Goal: Task Accomplishment & Management: Use online tool/utility

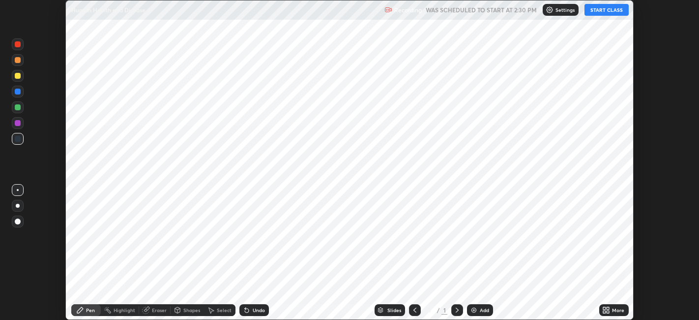
scroll to position [320, 699]
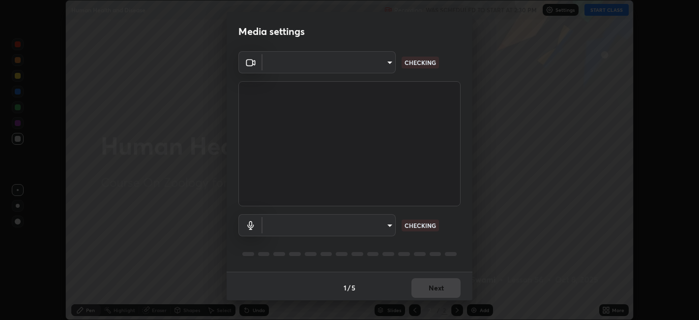
type input "48fc0a16f9878d898b75c0c4e5e46a424a6be3b5c6c23e4932c3d8132f80d268"
click at [423, 224] on p "CHECKING" at bounding box center [420, 225] width 31 height 9
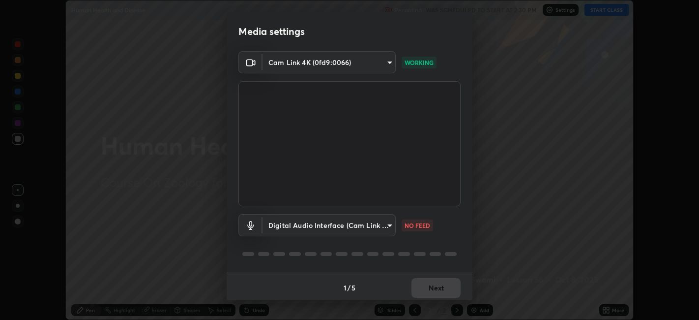
click at [414, 224] on p "NO FEED" at bounding box center [418, 225] width 26 height 9
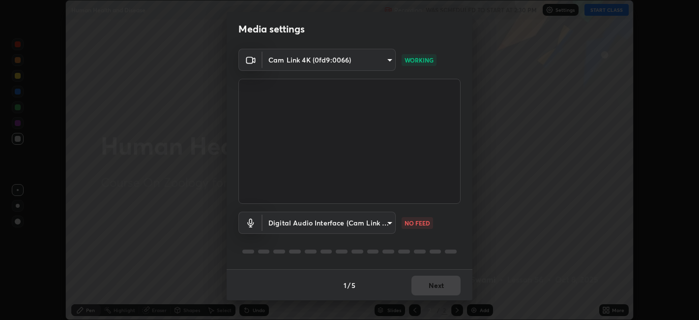
click at [340, 222] on body "Erase all Human Health and Disease Recording WAS SCHEDULED TO START AT 2:30 PM …" at bounding box center [349, 160] width 699 height 320
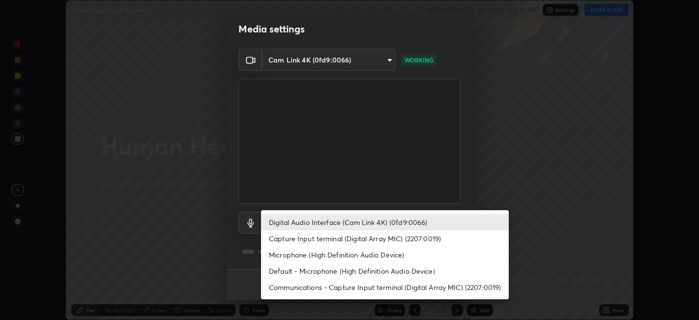
click at [333, 253] on li "Microphone (High Definition Audio Device)" at bounding box center [385, 254] width 248 height 16
type input "f2cf54c4d759af0e8407d18a1f9315ef404e6c1f756877d4f8bc1455fa4c076c"
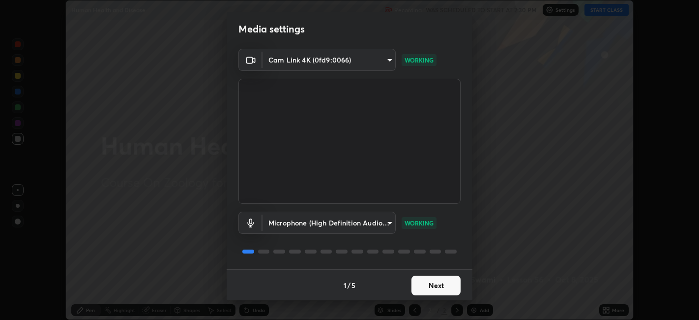
click at [429, 279] on button "Next" at bounding box center [435, 285] width 49 height 20
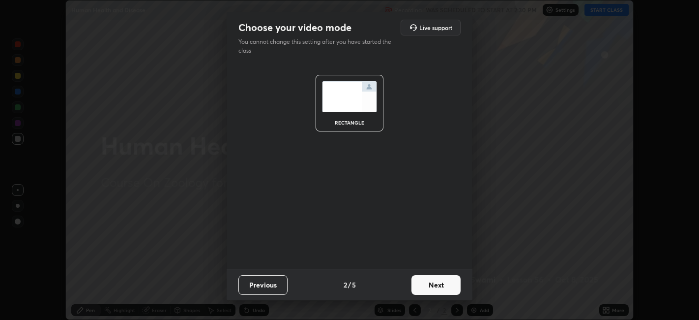
click at [440, 281] on button "Next" at bounding box center [435, 285] width 49 height 20
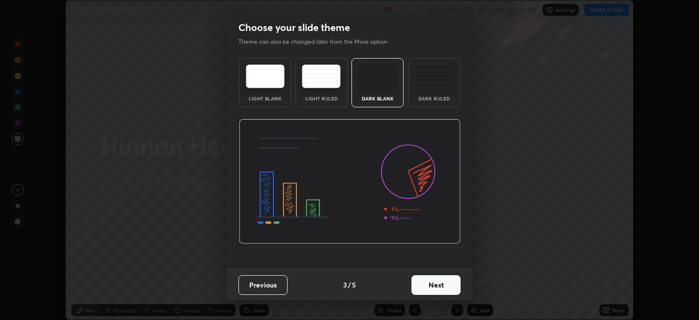
click at [439, 285] on button "Next" at bounding box center [435, 285] width 49 height 20
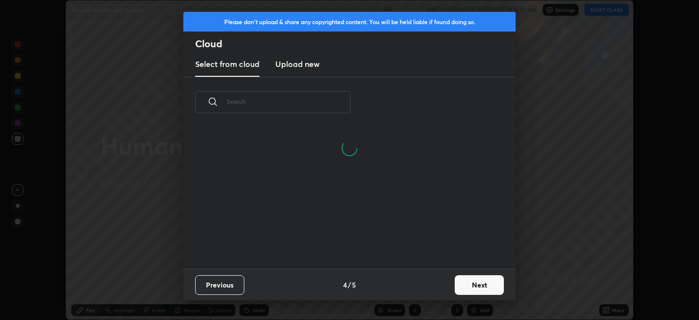
click at [472, 282] on button "Next" at bounding box center [479, 285] width 49 height 20
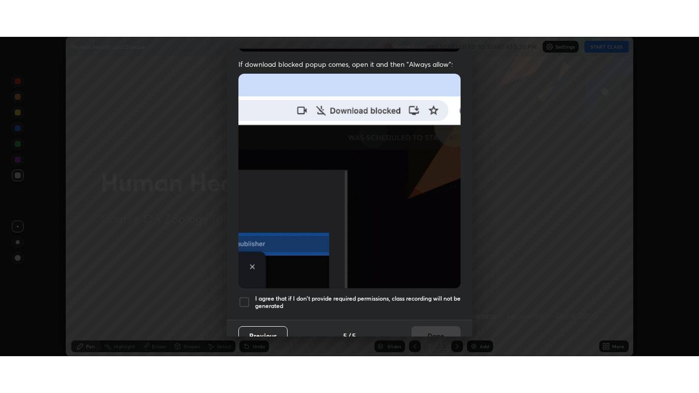
scroll to position [203, 0]
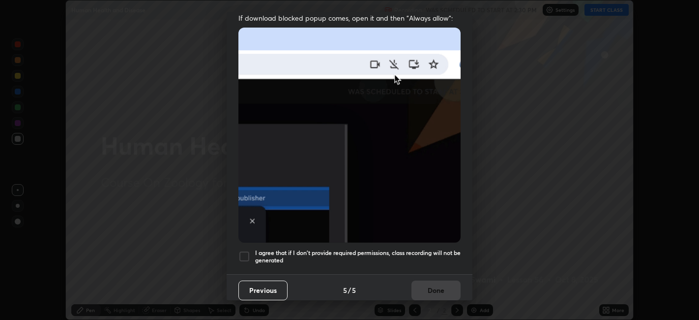
click at [247, 252] on div at bounding box center [244, 256] width 12 height 12
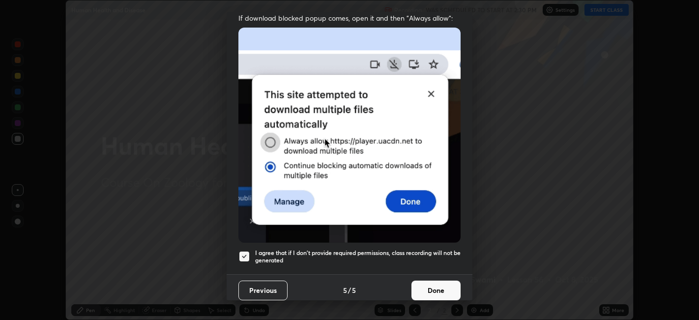
click at [427, 283] on button "Done" at bounding box center [435, 290] width 49 height 20
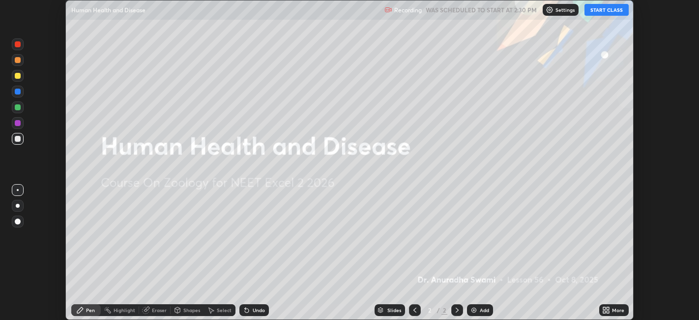
click at [605, 310] on icon at bounding box center [606, 310] width 8 height 8
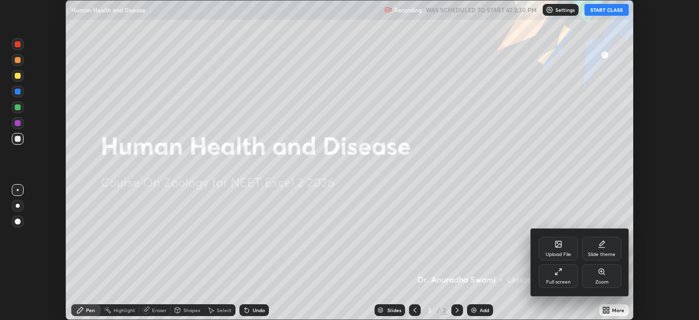
click at [557, 277] on div "Full screen" at bounding box center [558, 276] width 39 height 24
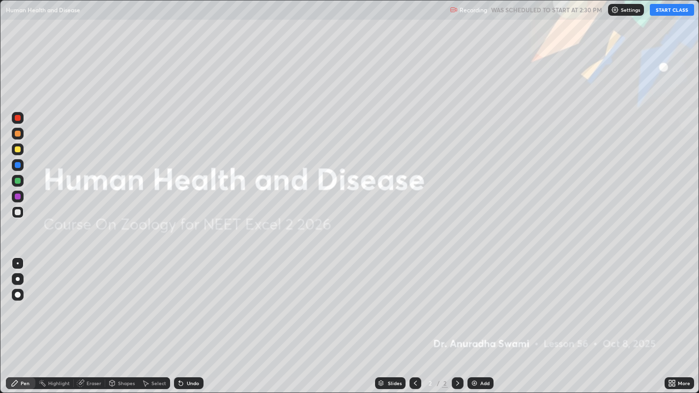
scroll to position [393, 699]
click at [666, 12] on button "START CLASS" at bounding box center [672, 10] width 44 height 12
click at [670, 319] on icon at bounding box center [670, 381] width 2 height 2
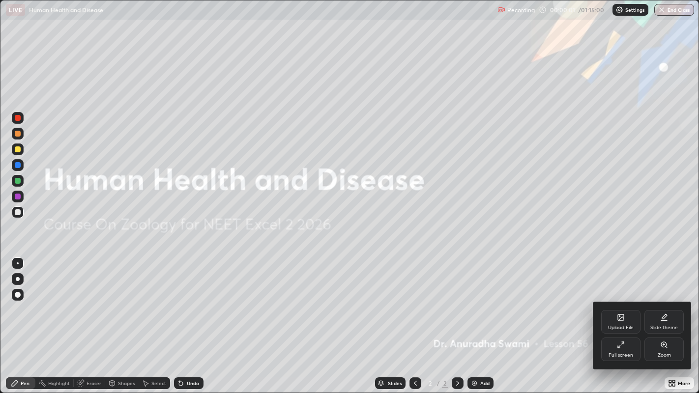
click at [620, 319] on icon at bounding box center [621, 318] width 6 height 6
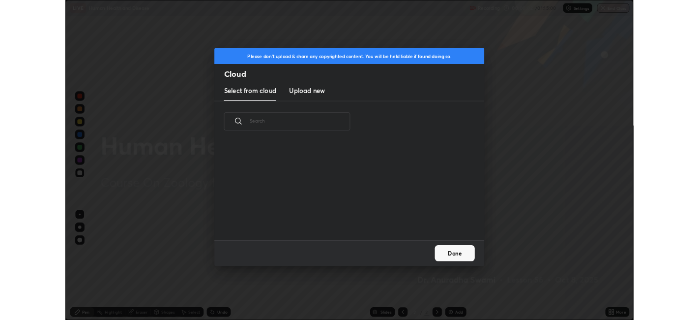
scroll to position [121, 316]
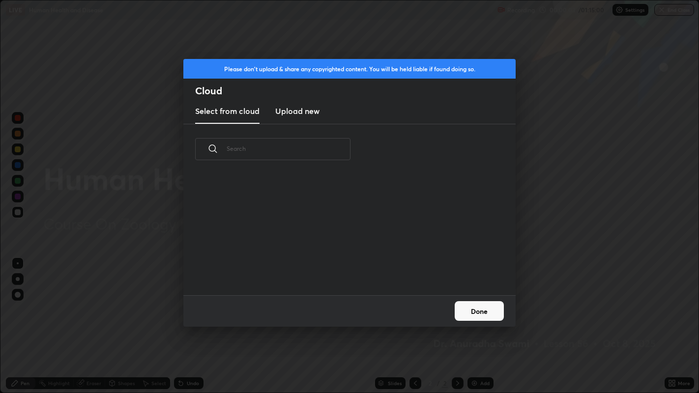
click at [305, 109] on h3 "Upload new" at bounding box center [297, 111] width 44 height 12
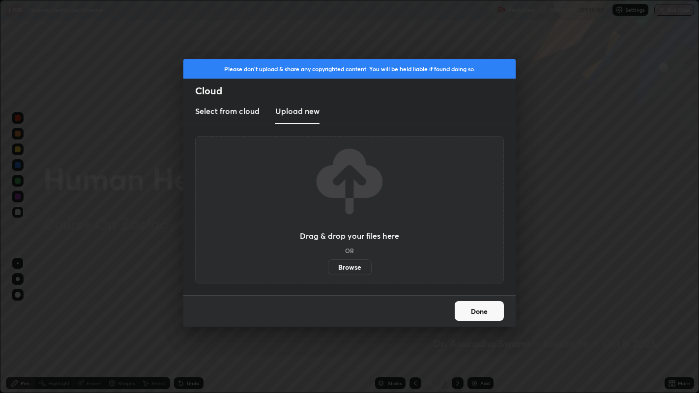
click at [346, 265] on label "Browse" at bounding box center [350, 268] width 44 height 16
click at [328, 265] on input "Browse" at bounding box center [328, 268] width 0 height 16
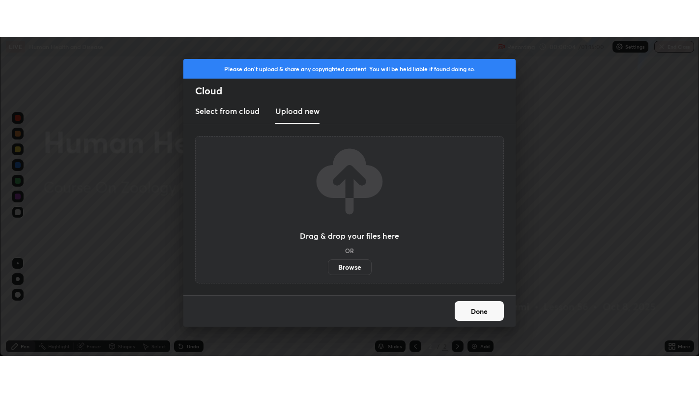
scroll to position [48838, 48458]
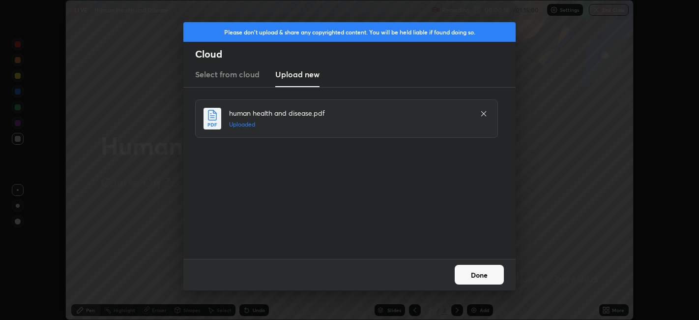
click at [479, 270] on button "Done" at bounding box center [479, 274] width 49 height 20
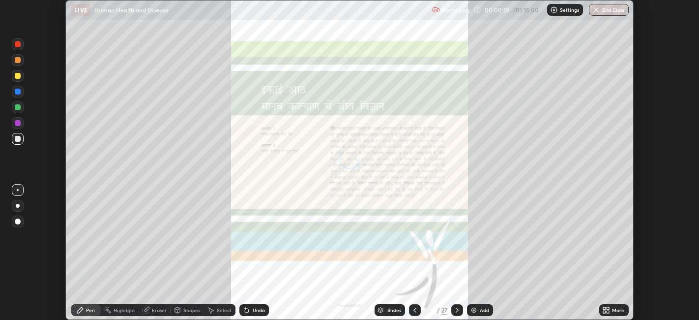
click at [609, 310] on icon at bounding box center [606, 310] width 8 height 8
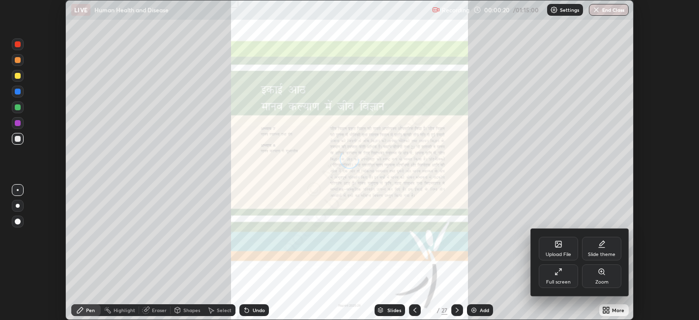
click at [561, 271] on icon at bounding box center [559, 271] width 8 height 8
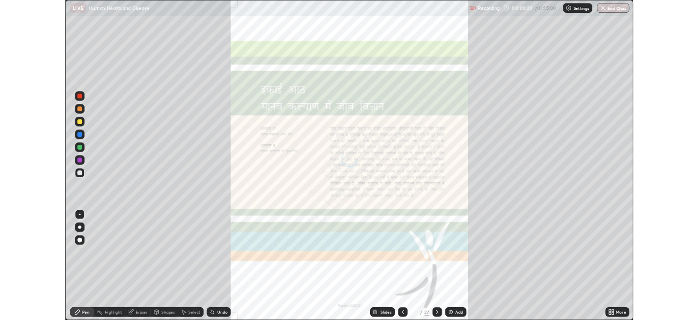
scroll to position [393, 699]
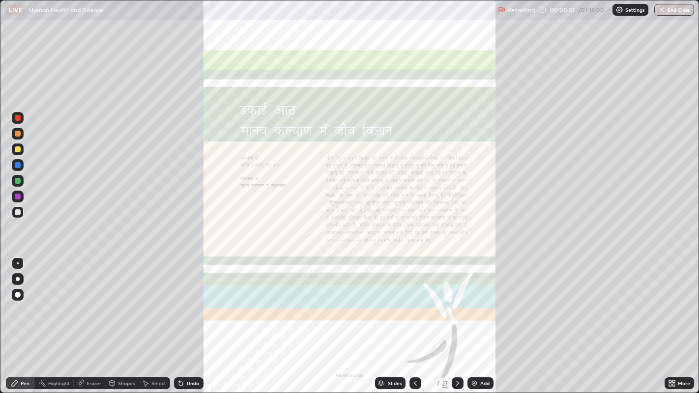
click at [457, 319] on icon at bounding box center [458, 383] width 8 height 8
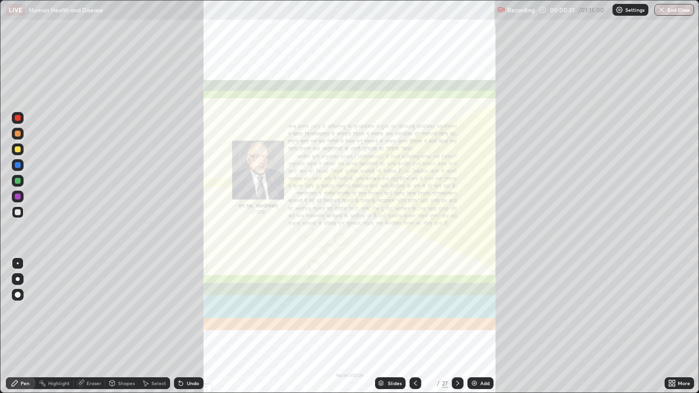
click at [457, 319] on icon at bounding box center [457, 383] width 3 height 5
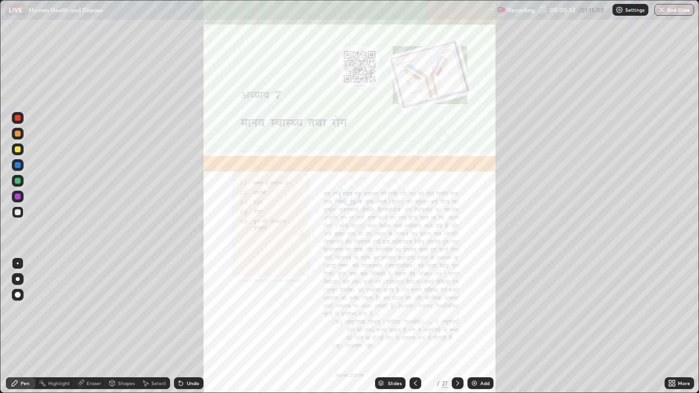
click at [457, 319] on icon at bounding box center [457, 383] width 3 height 5
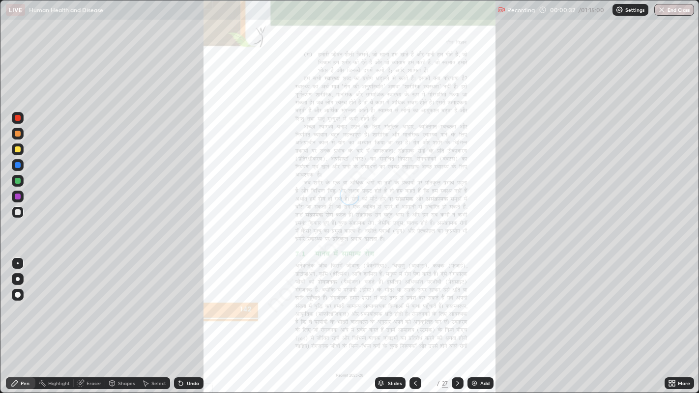
click at [458, 319] on icon at bounding box center [458, 383] width 8 height 8
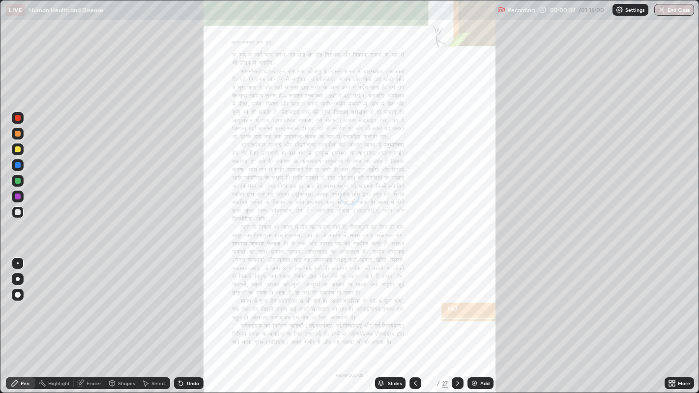
click at [457, 319] on icon at bounding box center [458, 383] width 8 height 8
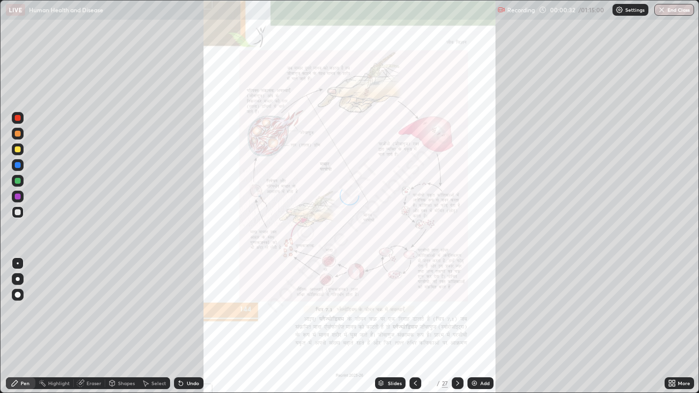
click at [459, 319] on icon at bounding box center [458, 383] width 8 height 8
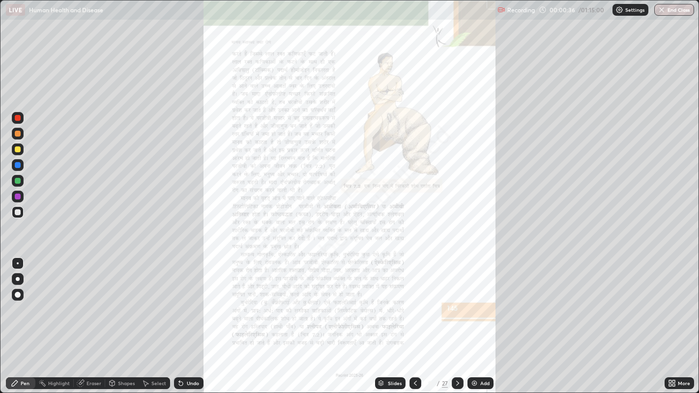
click at [458, 319] on icon at bounding box center [458, 383] width 8 height 8
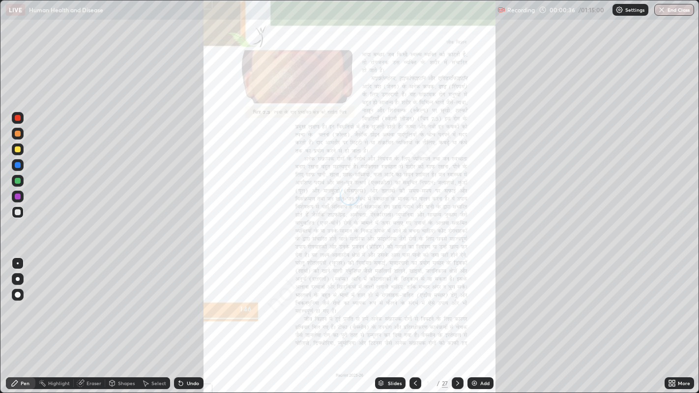
click at [456, 319] on icon at bounding box center [458, 383] width 8 height 8
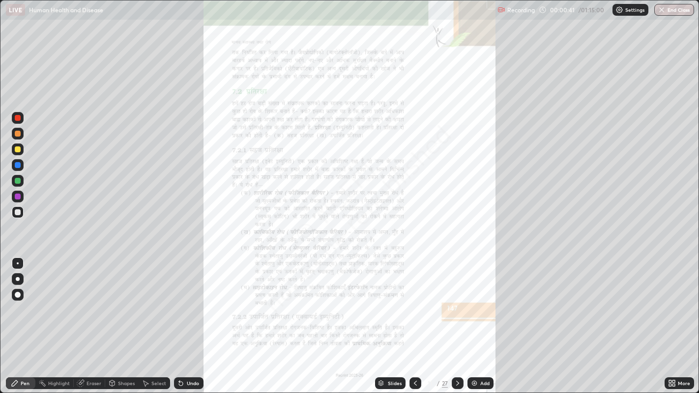
click at [458, 319] on icon at bounding box center [458, 383] width 8 height 8
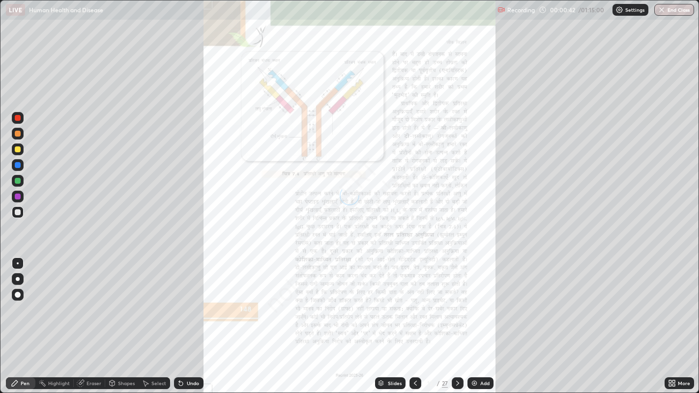
click at [457, 319] on icon at bounding box center [458, 383] width 8 height 8
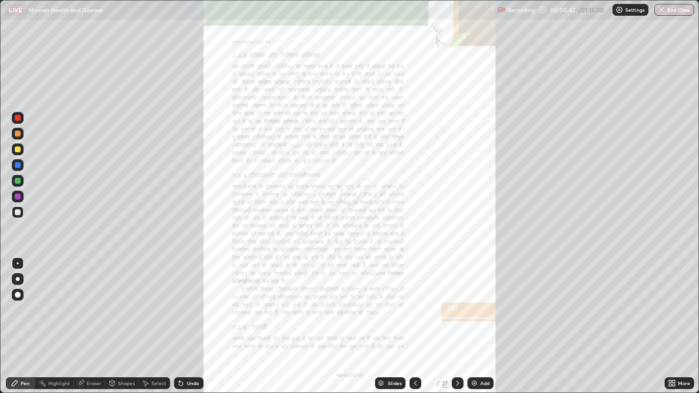
click at [457, 319] on icon at bounding box center [458, 383] width 8 height 8
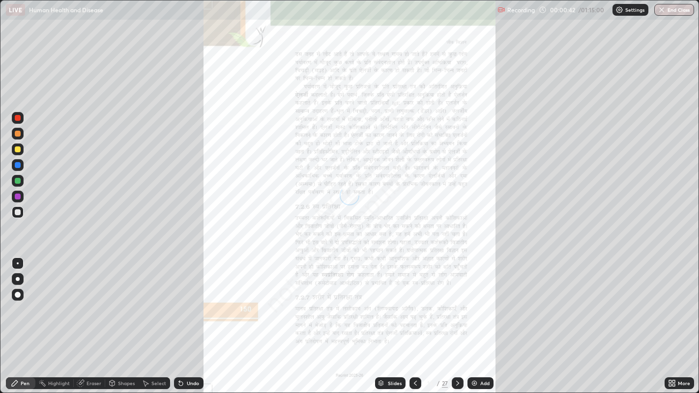
click at [457, 319] on icon at bounding box center [458, 383] width 8 height 8
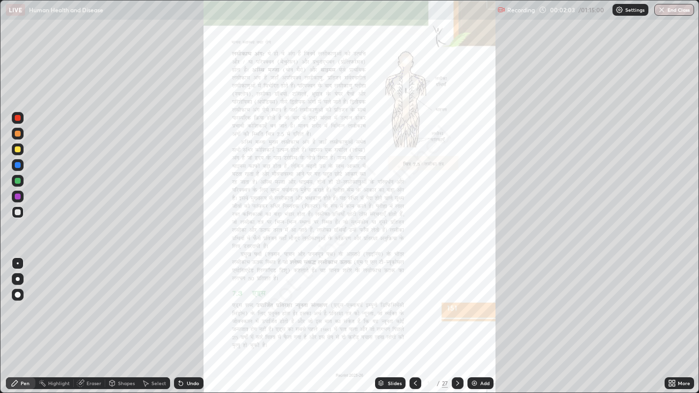
click at [16, 195] on div at bounding box center [18, 197] width 6 height 6
click at [18, 197] on div at bounding box center [18, 197] width 6 height 6
click at [457, 319] on icon at bounding box center [458, 383] width 8 height 8
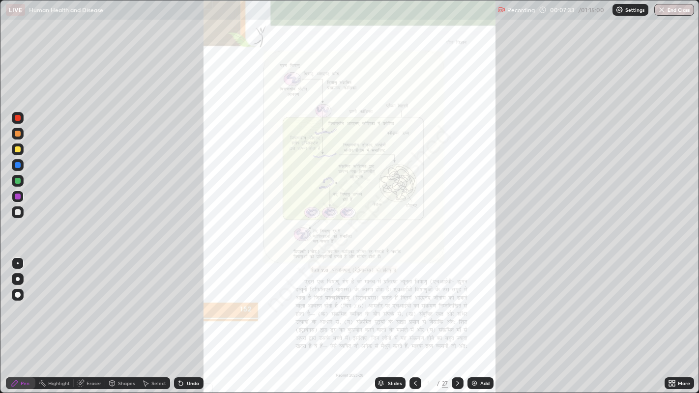
click at [457, 319] on icon at bounding box center [458, 383] width 8 height 8
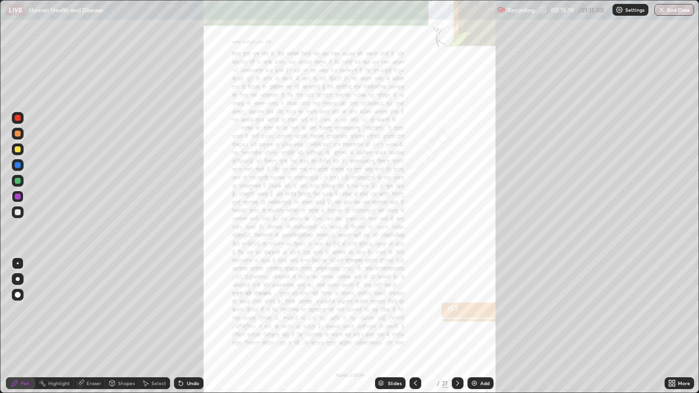
click at [472, 319] on img at bounding box center [474, 383] width 8 height 8
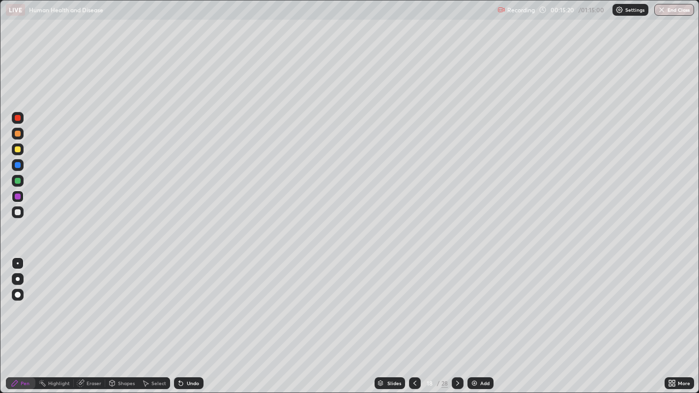
click at [16, 213] on div at bounding box center [18, 212] width 6 height 6
click at [414, 319] on icon at bounding box center [415, 383] width 8 height 8
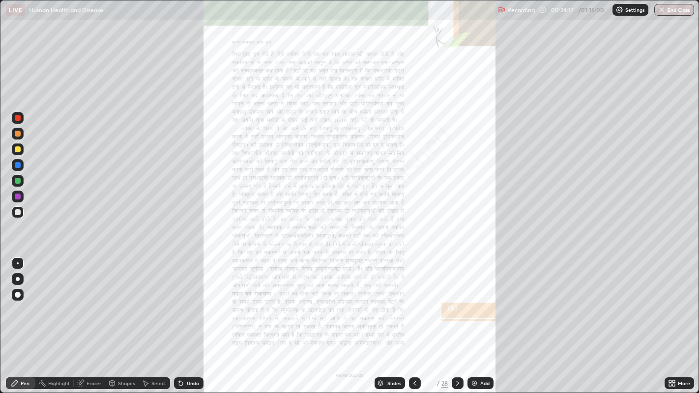
click at [16, 194] on div at bounding box center [18, 197] width 6 height 6
click at [457, 319] on icon at bounding box center [458, 383] width 8 height 8
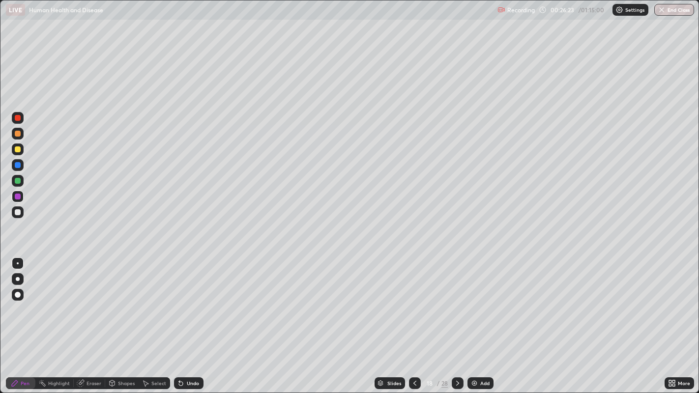
click at [458, 319] on icon at bounding box center [458, 383] width 8 height 8
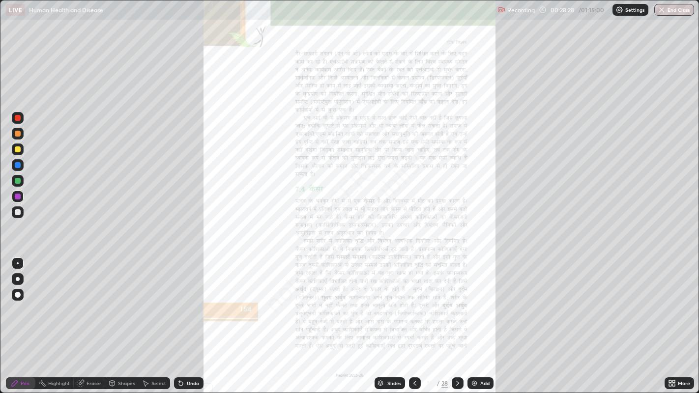
click at [414, 319] on icon at bounding box center [415, 383] width 8 height 8
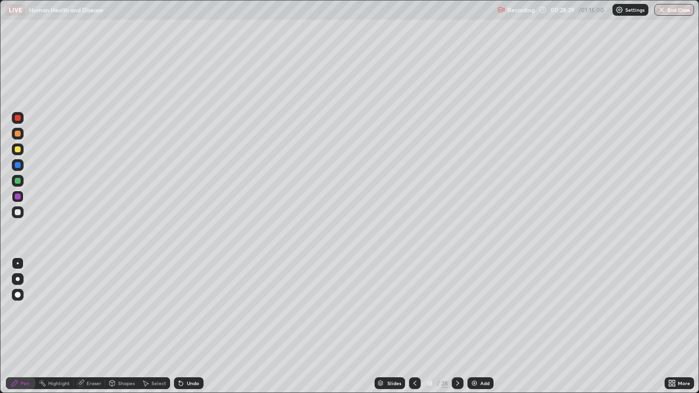
click at [414, 319] on icon at bounding box center [415, 383] width 8 height 8
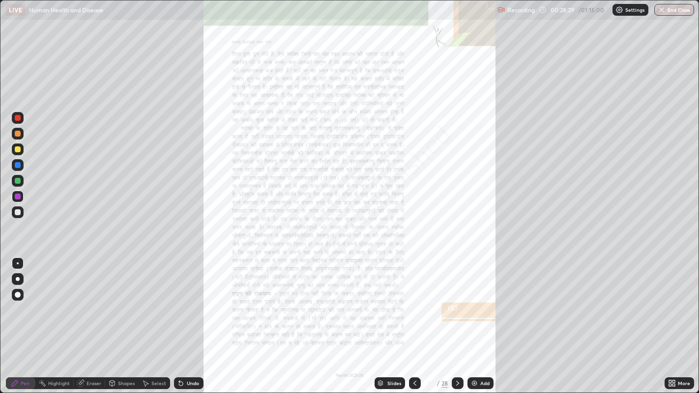
click at [414, 319] on icon at bounding box center [415, 383] width 8 height 8
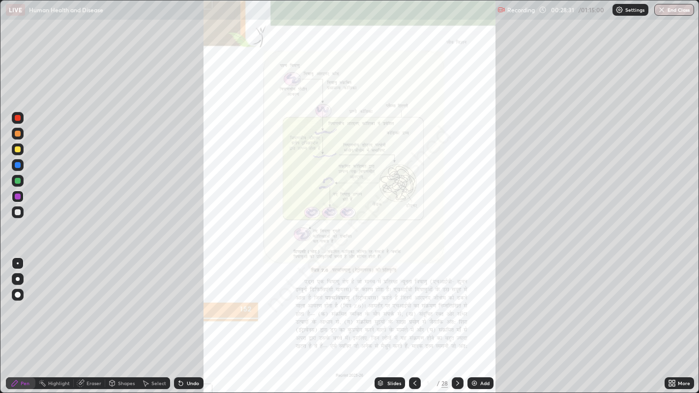
click at [413, 319] on icon at bounding box center [414, 383] width 3 height 5
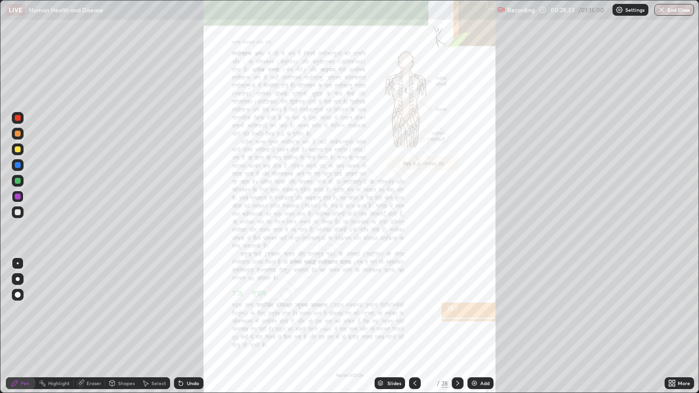
click at [413, 319] on div at bounding box center [415, 384] width 12 height 12
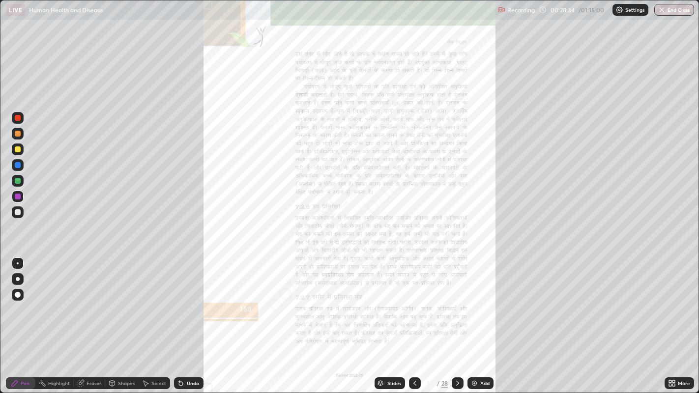
click at [413, 319] on icon at bounding box center [415, 383] width 8 height 8
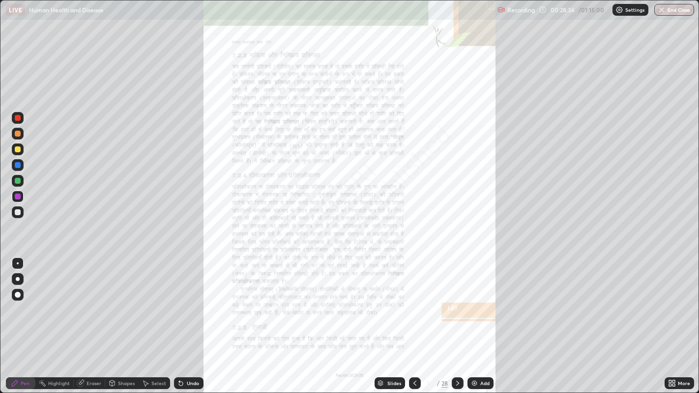
click at [414, 319] on icon at bounding box center [415, 383] width 8 height 8
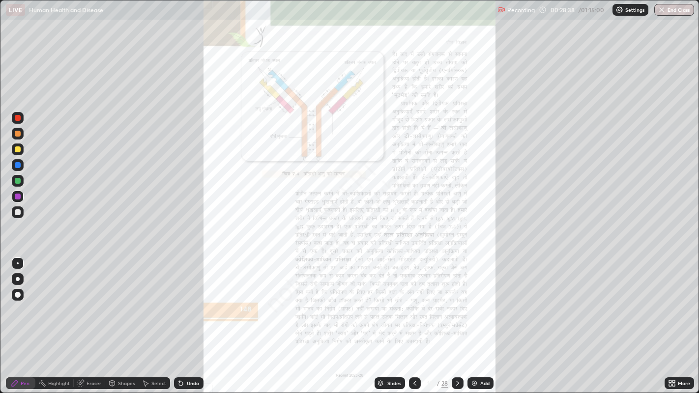
click at [415, 319] on icon at bounding box center [415, 383] width 8 height 8
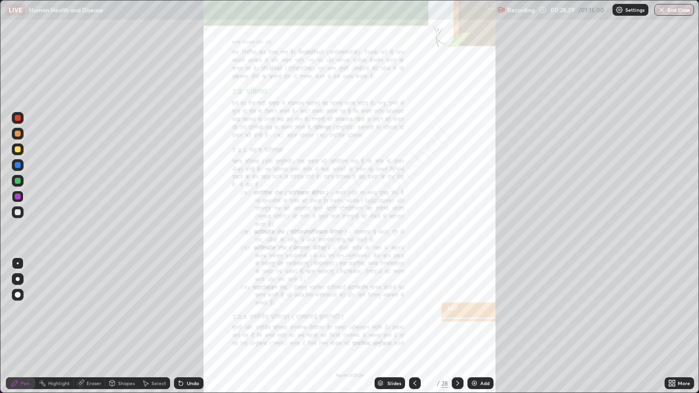
click at [414, 319] on icon at bounding box center [415, 383] width 8 height 8
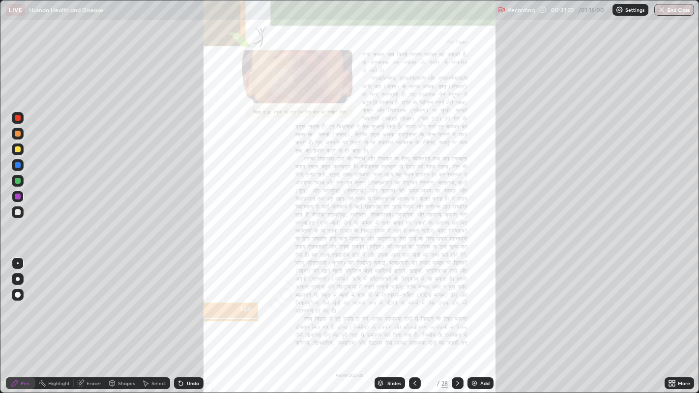
click at [19, 214] on div at bounding box center [18, 212] width 6 height 6
click at [18, 133] on div at bounding box center [18, 134] width 6 height 6
click at [17, 213] on div at bounding box center [18, 212] width 6 height 6
click at [83, 319] on icon at bounding box center [81, 383] width 8 height 8
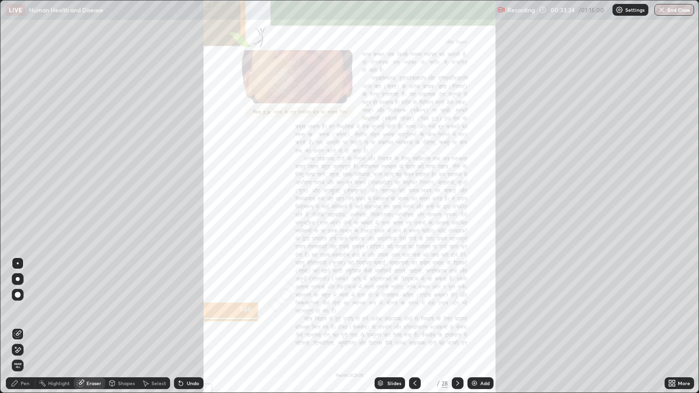
click at [27, 319] on div "Pen" at bounding box center [25, 383] width 9 height 5
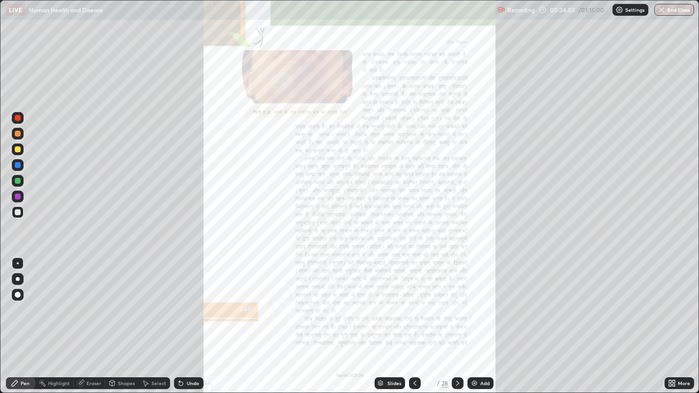
click at [18, 118] on div at bounding box center [18, 118] width 6 height 6
click at [414, 319] on div at bounding box center [415, 384] width 12 height 12
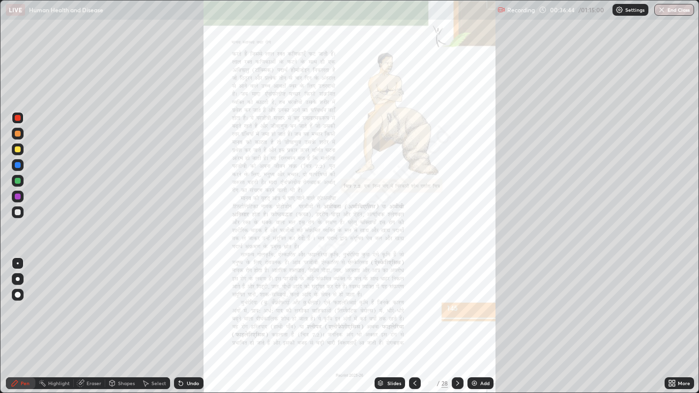
click at [414, 319] on icon at bounding box center [415, 383] width 8 height 8
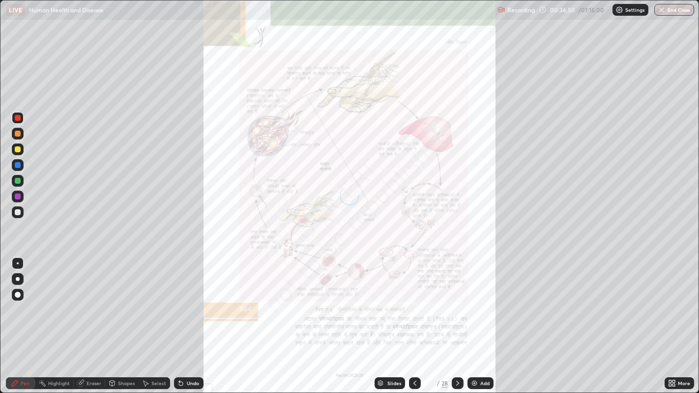
click at [414, 319] on icon at bounding box center [415, 383] width 8 height 8
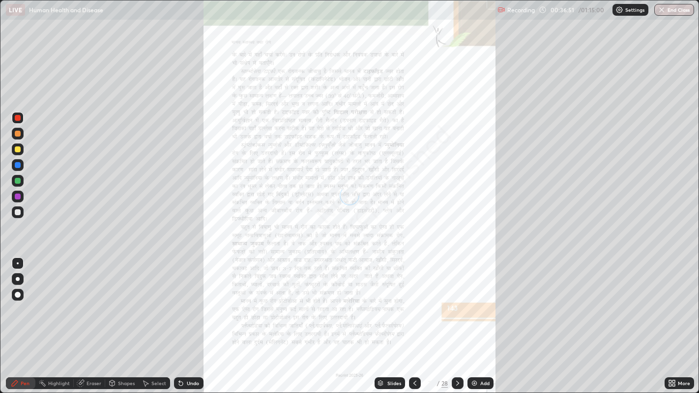
click at [458, 319] on icon at bounding box center [458, 383] width 8 height 8
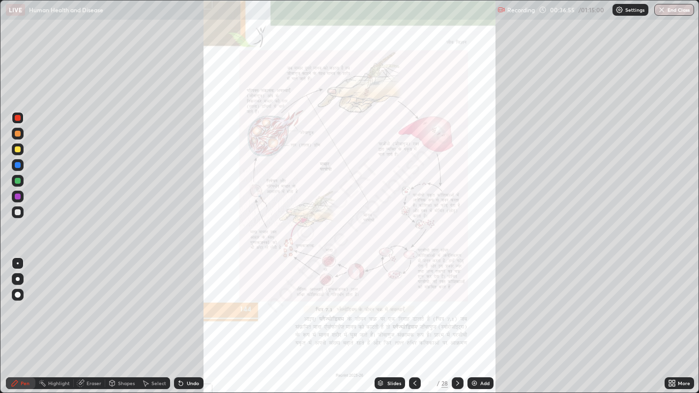
click at [456, 319] on icon at bounding box center [458, 383] width 8 height 8
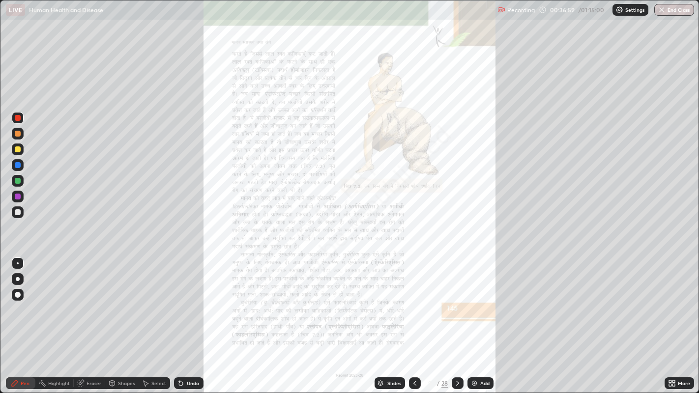
click at [19, 213] on div at bounding box center [18, 212] width 6 height 6
click at [17, 197] on div at bounding box center [18, 197] width 6 height 6
click at [660, 13] on img "button" at bounding box center [662, 10] width 8 height 8
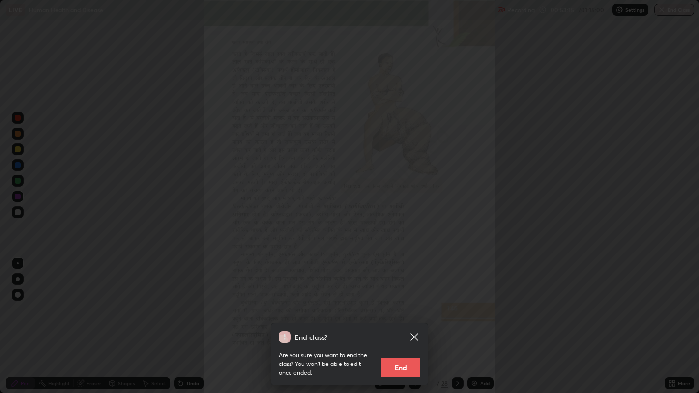
click at [403, 319] on button "End" at bounding box center [400, 368] width 39 height 20
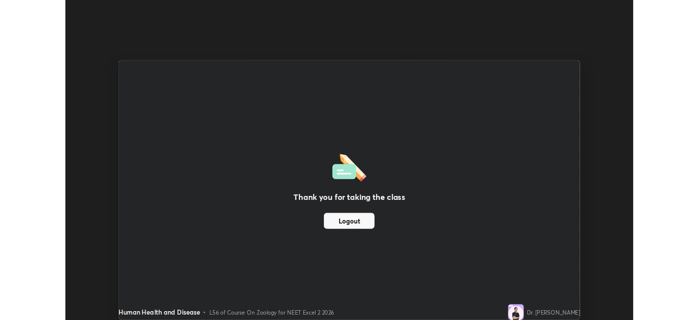
scroll to position [48838, 48458]
